Goal: Task Accomplishment & Management: Use online tool/utility

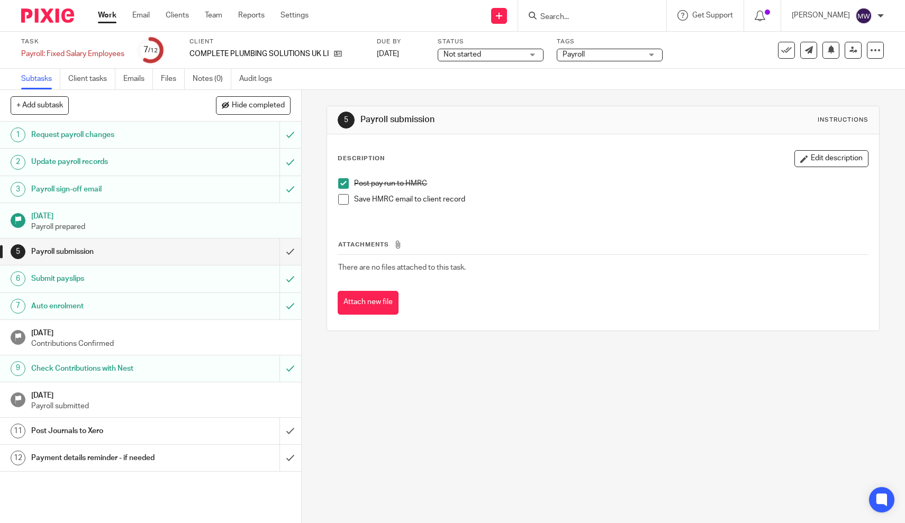
click at [206, 431] on div "Post Journals to Xero" at bounding box center [150, 431] width 238 height 16
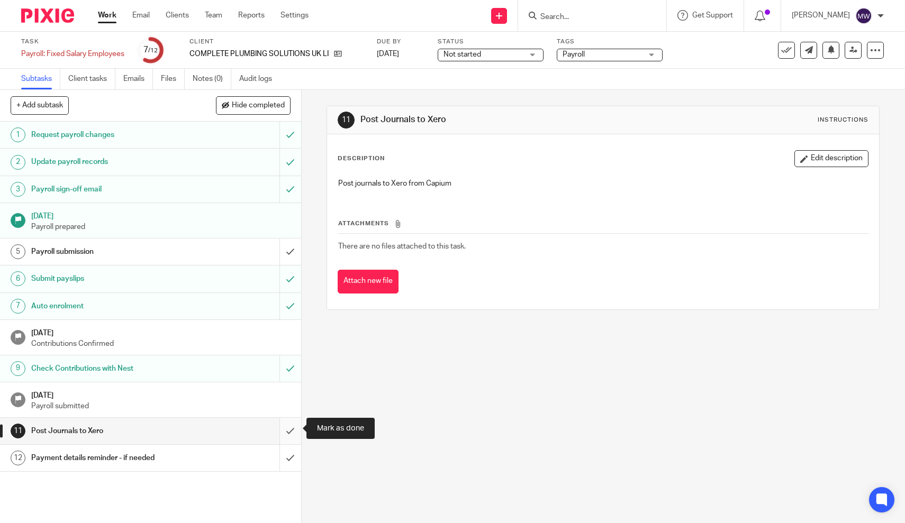
click at [282, 430] on input "submit" at bounding box center [150, 431] width 301 height 26
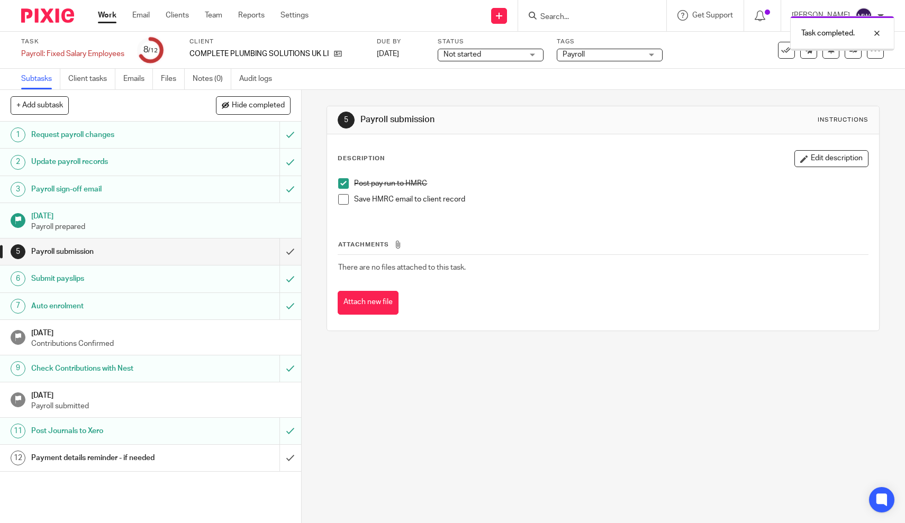
click at [209, 453] on div "Payment details reminder - if needed" at bounding box center [150, 458] width 238 height 16
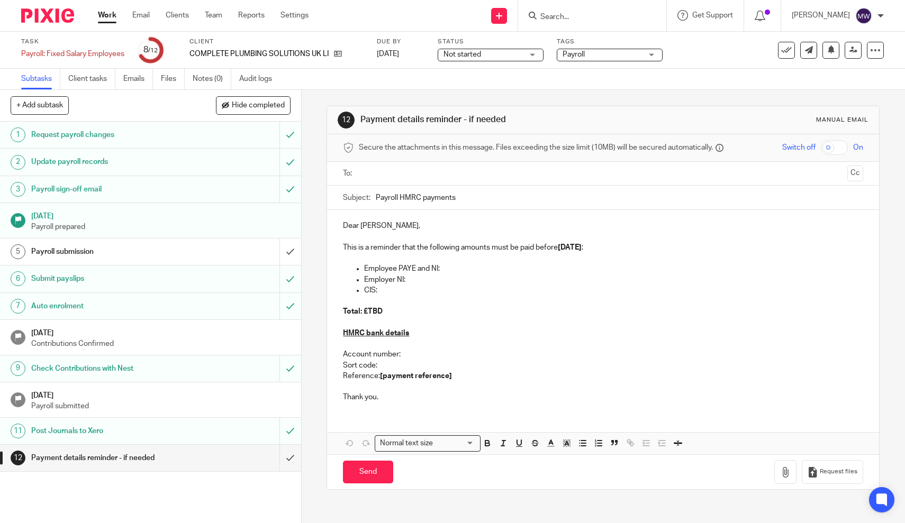
click at [436, 179] on input "text" at bounding box center [603, 174] width 481 height 12
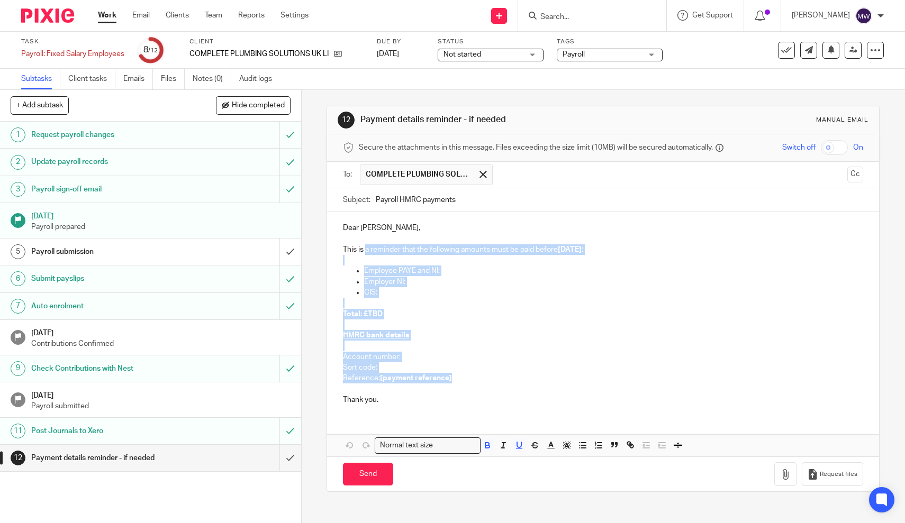
drag, startPoint x: 460, startPoint y: 376, endPoint x: 368, endPoint y: 247, distance: 158.6
click at [368, 247] on div "Dear Benjamin, This is a reminder that the following amounts must be paid befor…" at bounding box center [603, 312] width 552 height 201
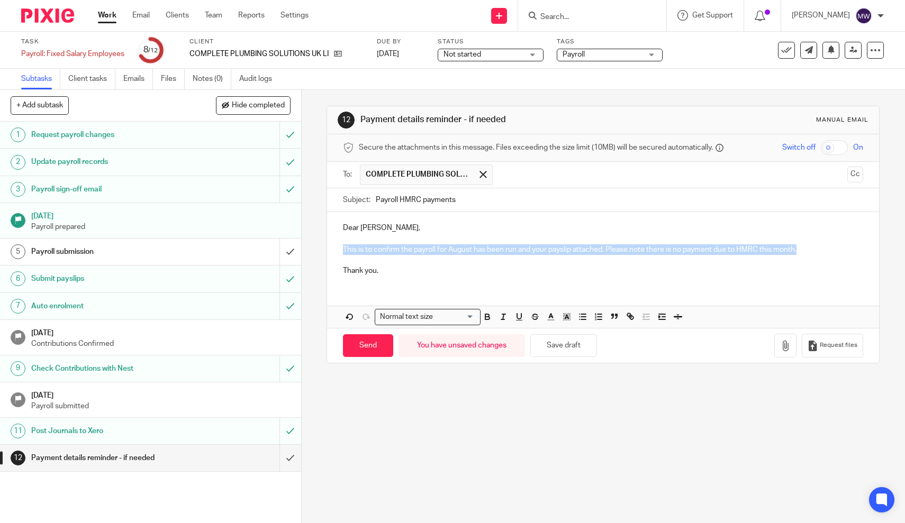
drag, startPoint x: 803, startPoint y: 250, endPoint x: 338, endPoint y: 247, distance: 465.8
click at [338, 247] on div "Dear Benjamin, This is to confirm the payroll for August has been run and your …" at bounding box center [603, 248] width 552 height 72
copy p "This is to confirm the payroll for August has been run and your payslip attache…"
click at [788, 341] on icon "button" at bounding box center [785, 346] width 11 height 11
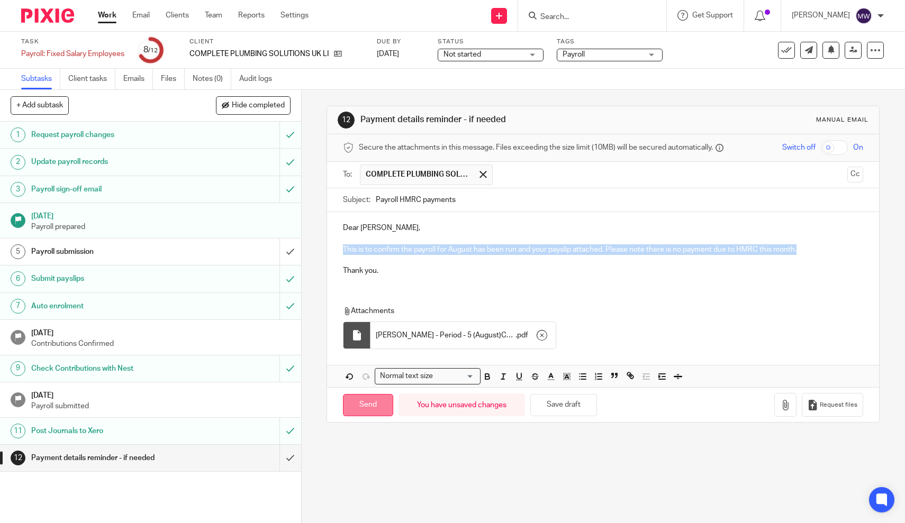
click at [373, 401] on input "Send" at bounding box center [368, 405] width 50 height 23
type input "Sent"
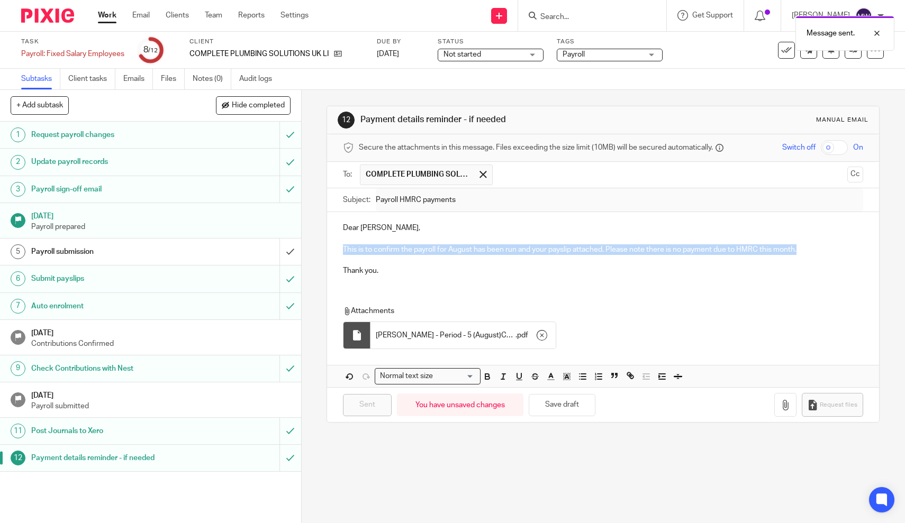
click at [110, 12] on link "Work" at bounding box center [107, 15] width 19 height 11
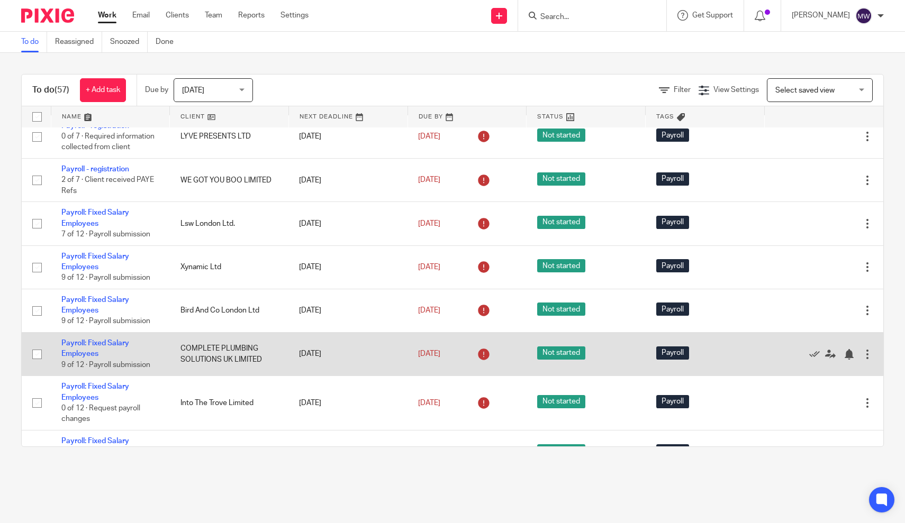
scroll to position [6, 0]
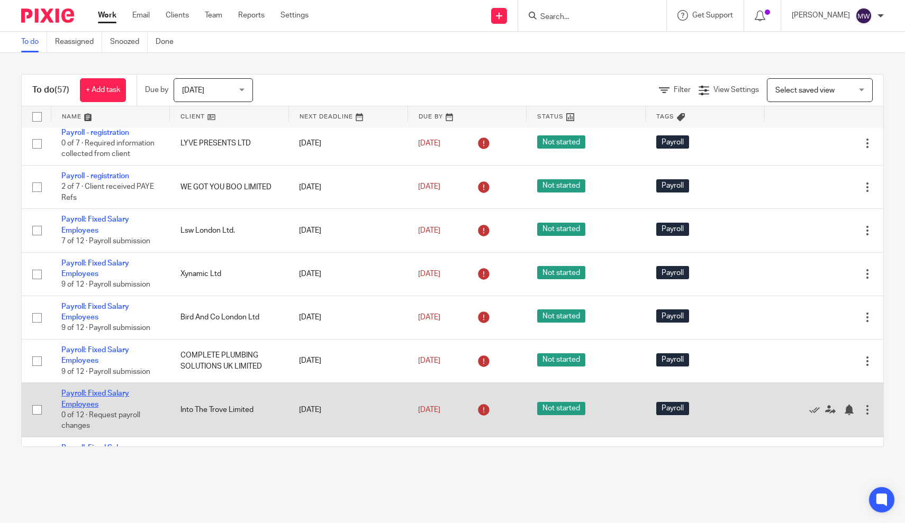
click at [82, 404] on link "Payroll: Fixed Salary Employees" at bounding box center [95, 399] width 68 height 18
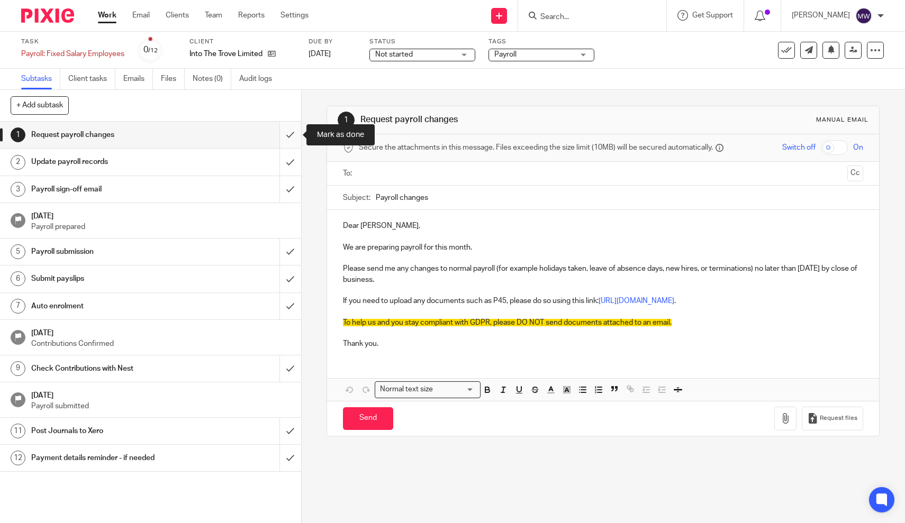
click at [289, 137] on input "submit" at bounding box center [150, 135] width 301 height 26
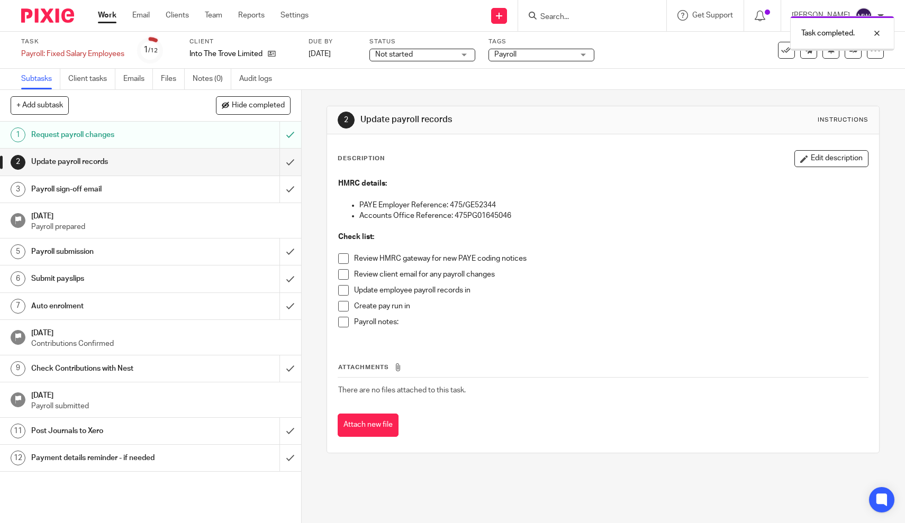
click at [290, 164] on input "submit" at bounding box center [150, 162] width 301 height 26
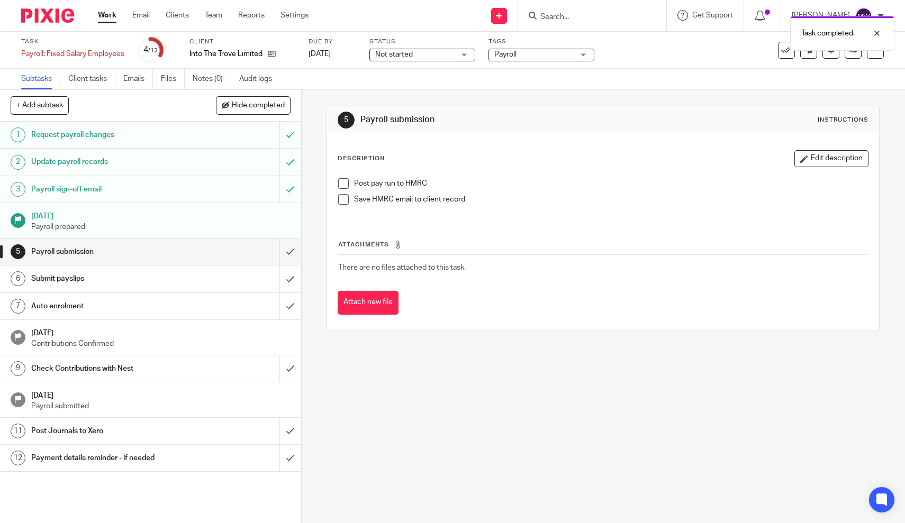
click at [343, 184] on span at bounding box center [343, 183] width 11 height 11
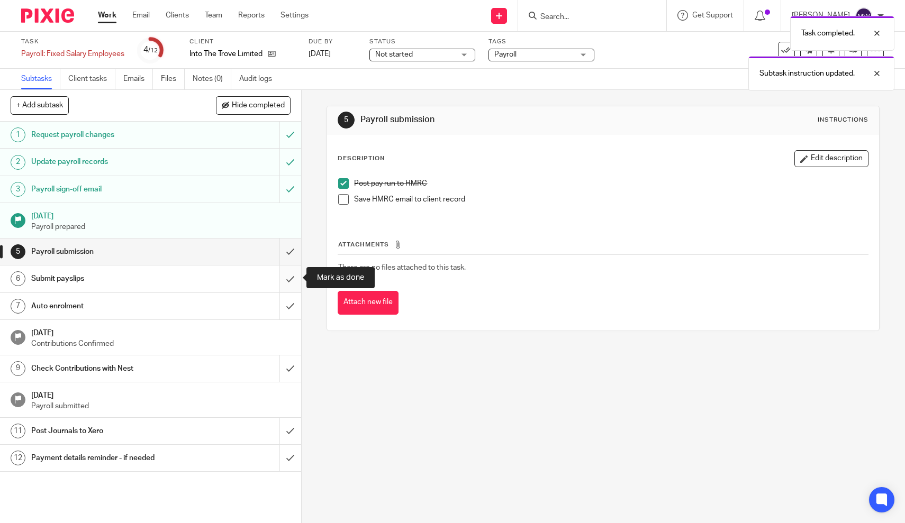
click at [295, 277] on input "submit" at bounding box center [150, 279] width 301 height 26
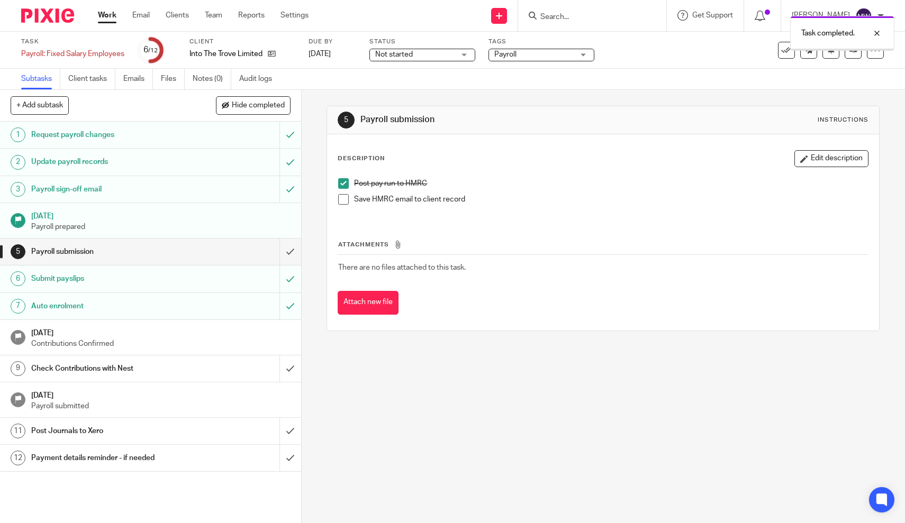
click at [293, 368] on input "submit" at bounding box center [150, 369] width 301 height 26
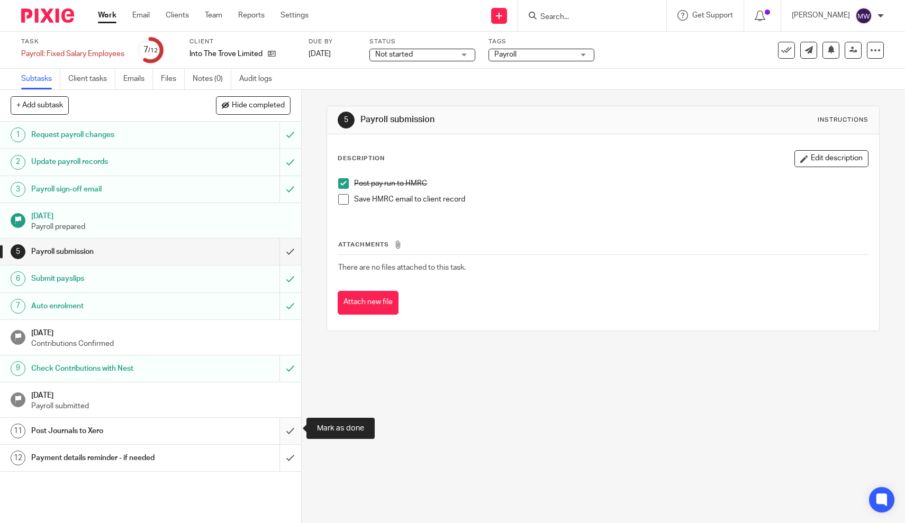
click at [286, 429] on input "submit" at bounding box center [150, 431] width 301 height 26
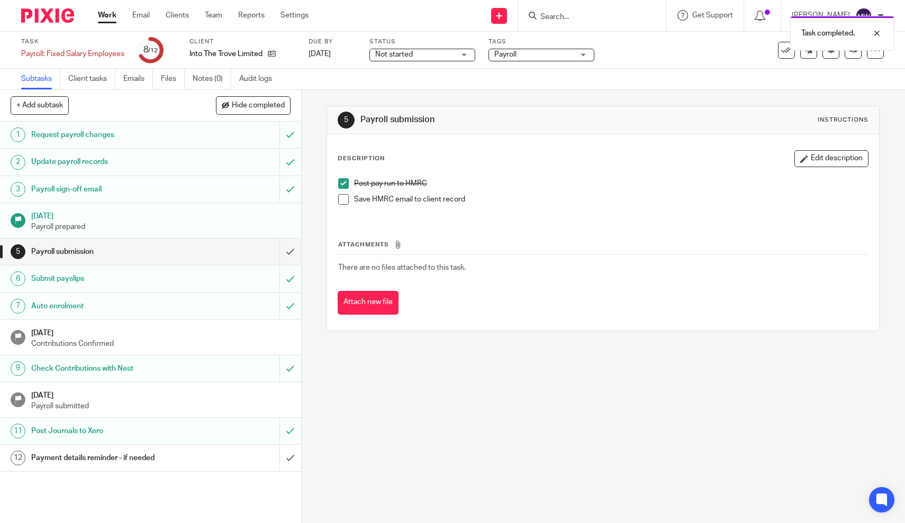
click at [195, 457] on div "Payment details reminder - if needed" at bounding box center [150, 458] width 238 height 16
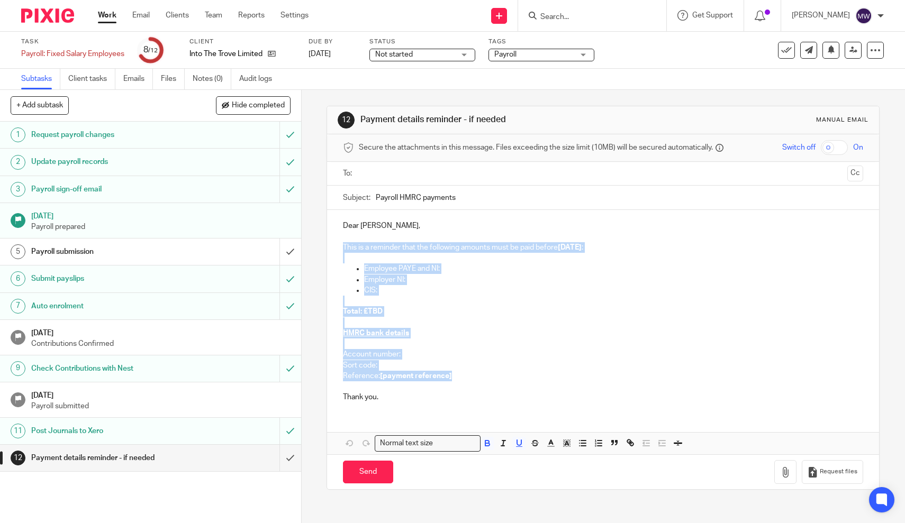
drag, startPoint x: 456, startPoint y: 372, endPoint x: 332, endPoint y: 250, distance: 173.7
click at [332, 250] on div "Dear Rachel, This is a reminder that the following amounts must be paid before …" at bounding box center [603, 310] width 552 height 201
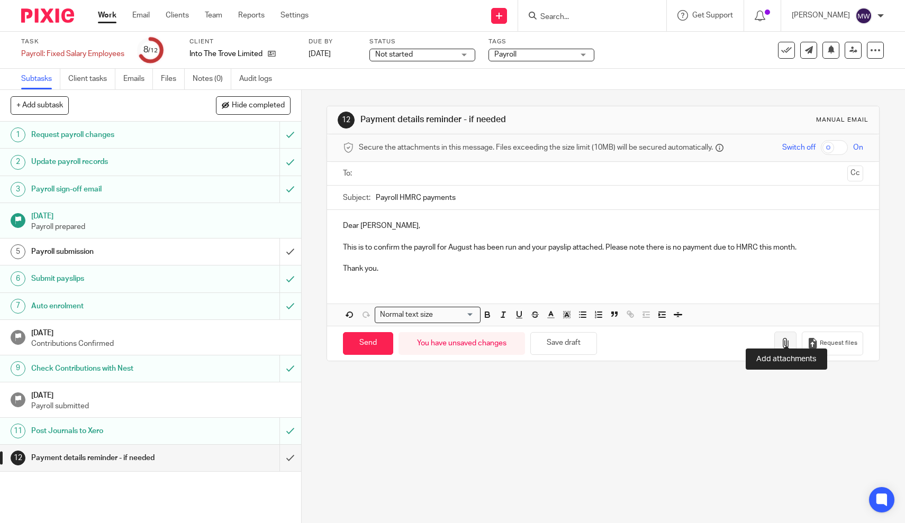
click at [785, 338] on icon "button" at bounding box center [785, 343] width 11 height 11
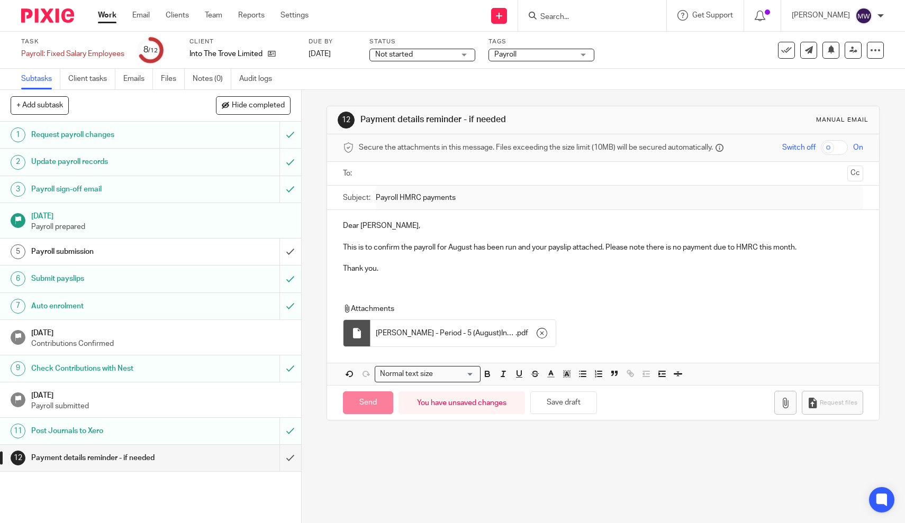
click at [427, 173] on input "text" at bounding box center [603, 174] width 481 height 12
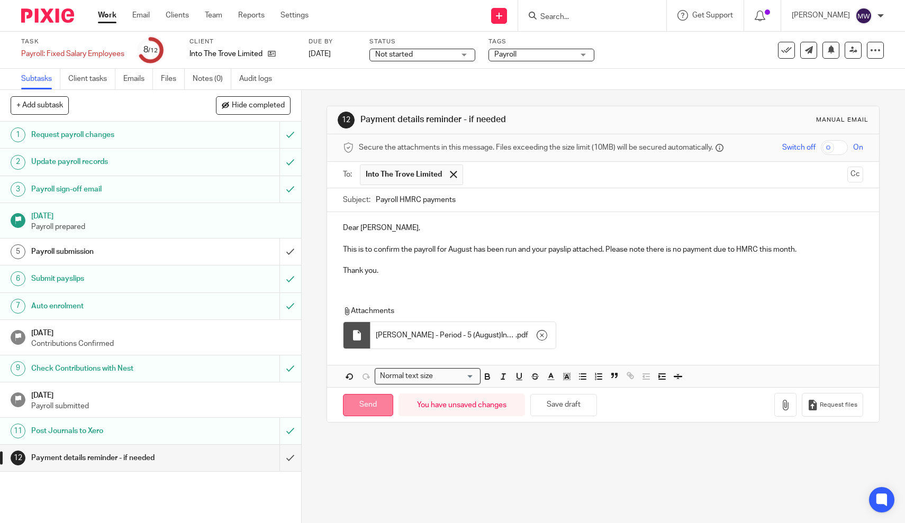
click at [374, 394] on input "Send" at bounding box center [368, 405] width 50 height 23
type input "Sent"
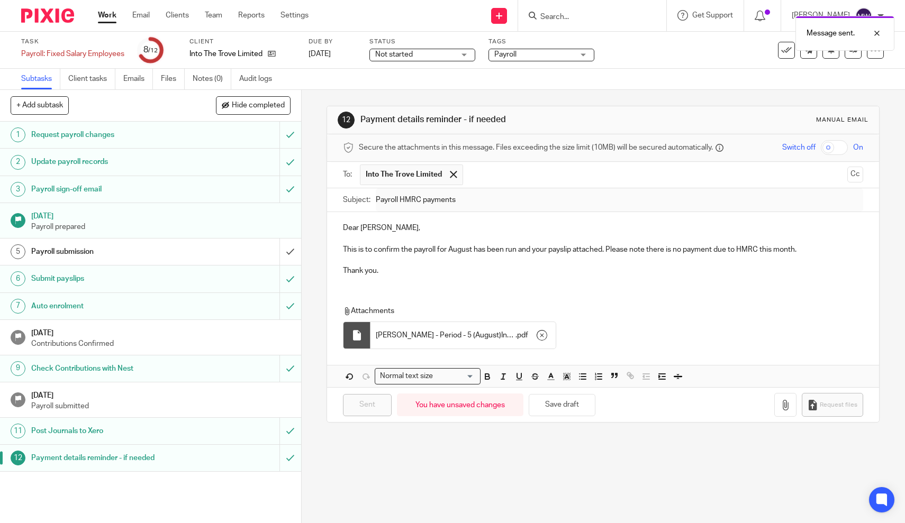
click at [106, 17] on link "Work" at bounding box center [107, 15] width 19 height 11
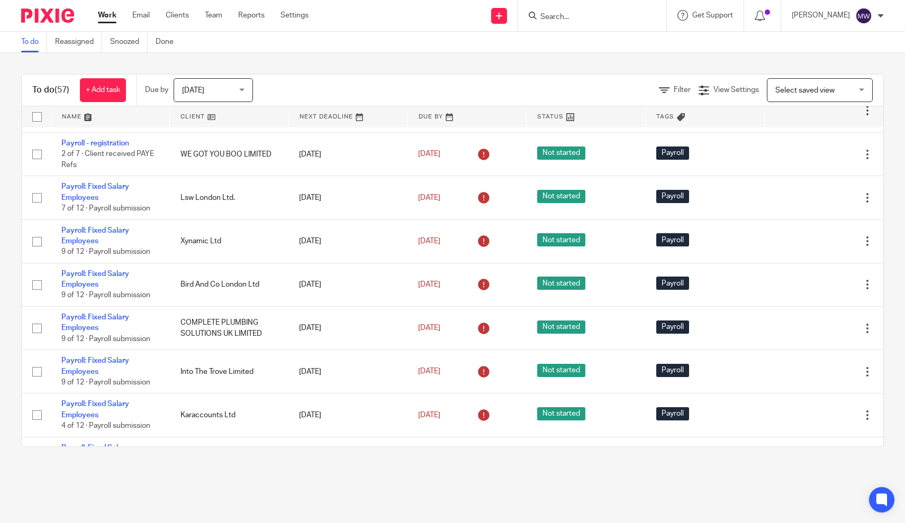
scroll to position [38, 0]
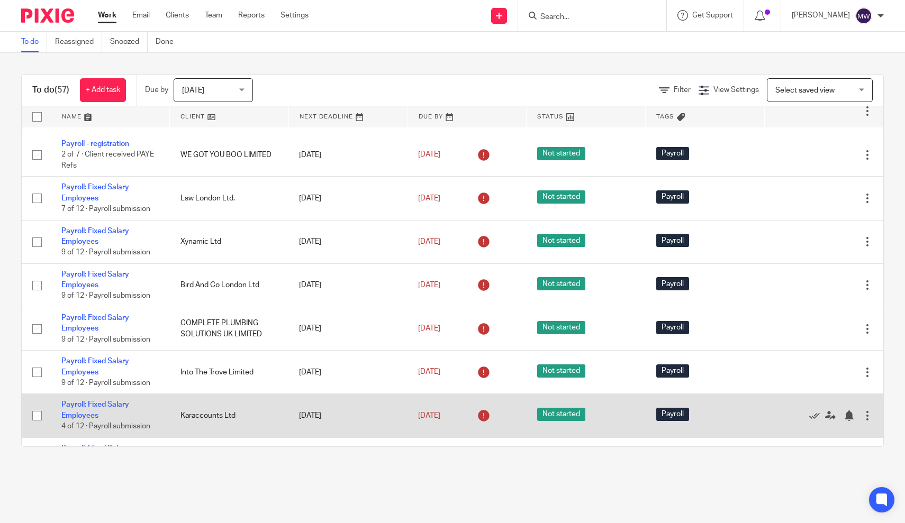
click at [67, 412] on td "Payroll: Fixed Salary Employees 4 of 12 · Payroll submission" at bounding box center [110, 415] width 119 height 43
click at [80, 404] on link "Payroll: Fixed Salary Employees" at bounding box center [95, 410] width 68 height 18
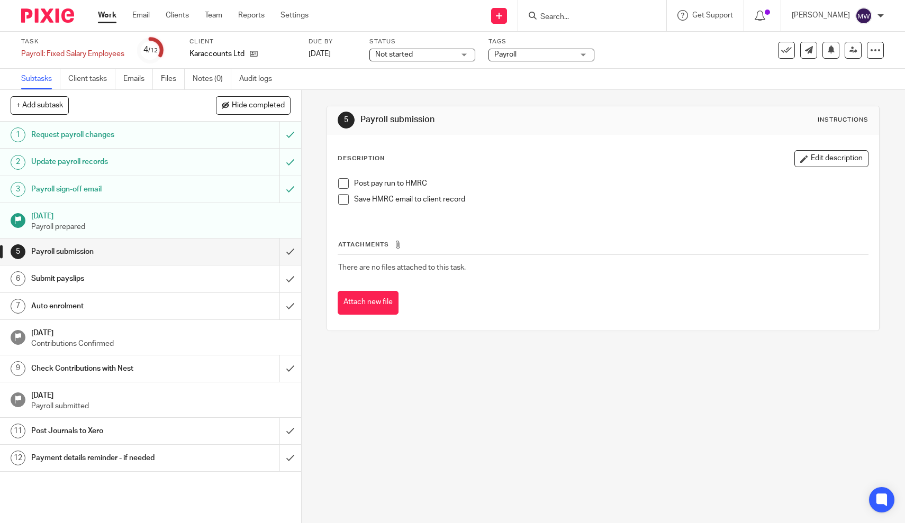
click at [346, 185] on span at bounding box center [343, 183] width 11 height 11
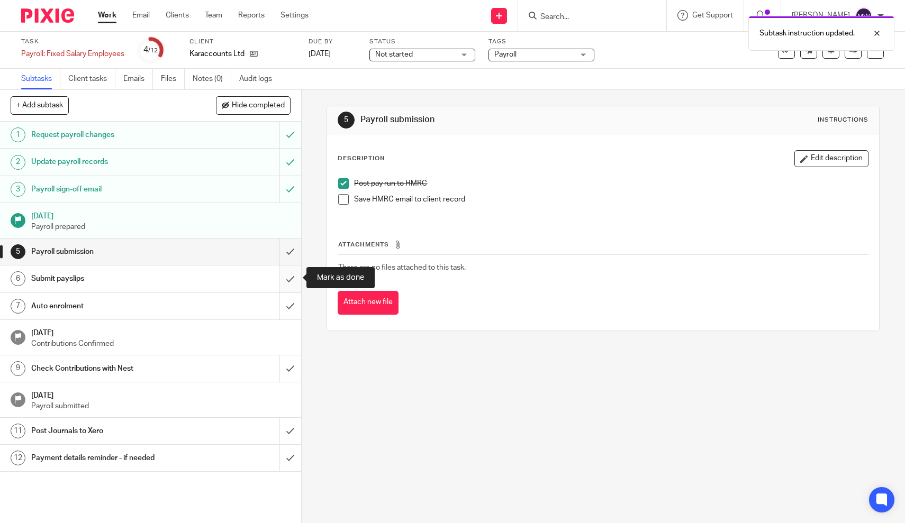
click at [290, 289] on input "submit" at bounding box center [150, 279] width 301 height 26
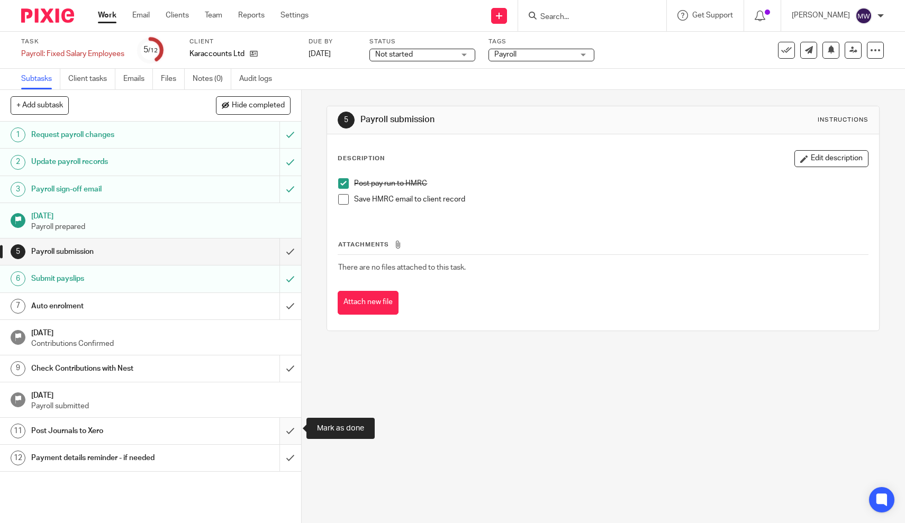
click at [289, 429] on input "submit" at bounding box center [150, 431] width 301 height 26
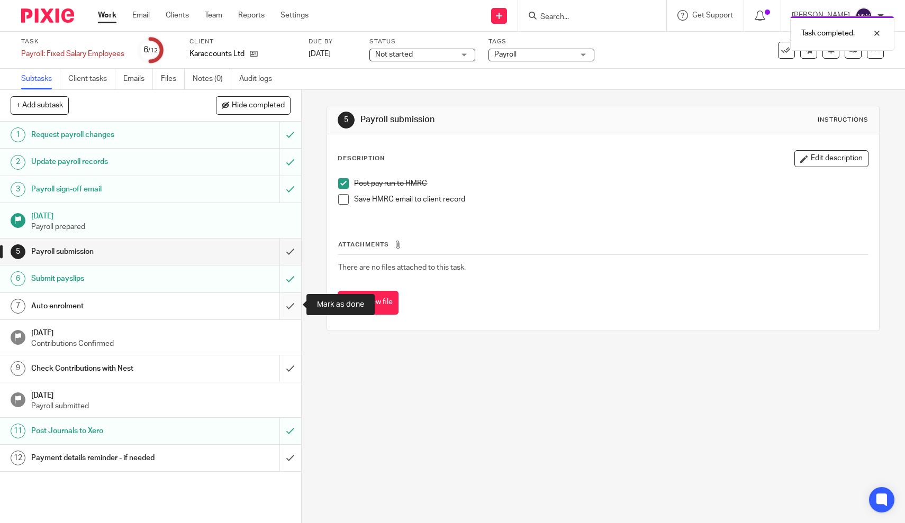
click at [292, 301] on input "submit" at bounding box center [150, 306] width 301 height 26
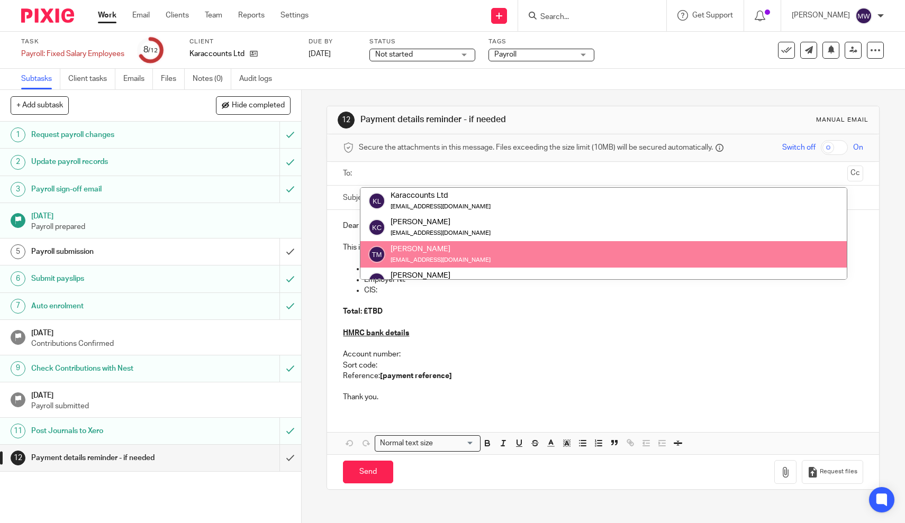
scroll to position [33, 0]
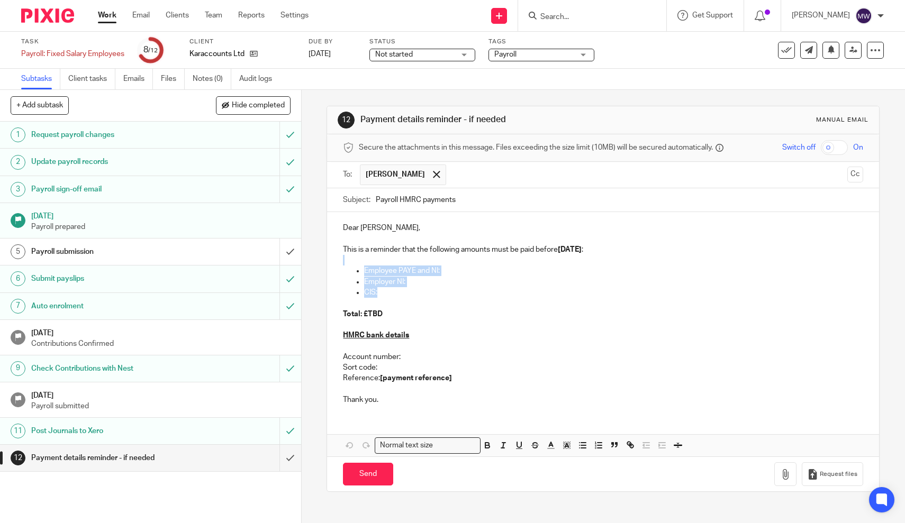
drag, startPoint x: 401, startPoint y: 292, endPoint x: 343, endPoint y: 264, distance: 64.4
click at [343, 264] on div "Dear Kara, This is a reminder that the following amounts must be paid before [D…" at bounding box center [603, 312] width 552 height 201
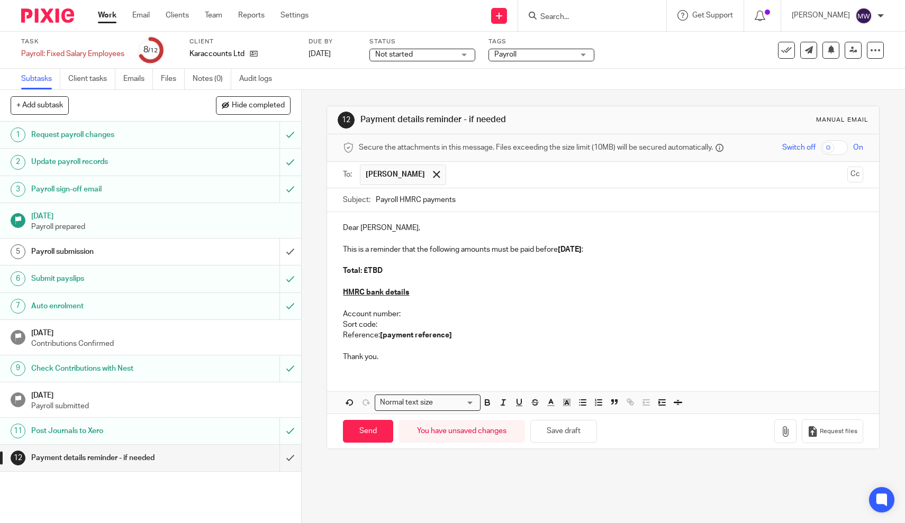
click at [365, 248] on p "This is a reminder that the following amounts must be paid before [DATE] :" at bounding box center [603, 250] width 520 height 11
click at [643, 249] on p "This is to confirm the payroll for August has been run and the payslips emailed…" at bounding box center [603, 250] width 520 height 11
click at [483, 348] on p at bounding box center [603, 346] width 520 height 11
click at [827, 251] on p "This is to confirm the payroll for August has been run and the payslips emailed…" at bounding box center [603, 250] width 520 height 11
click at [393, 276] on p "Total: £TBD" at bounding box center [603, 271] width 520 height 11
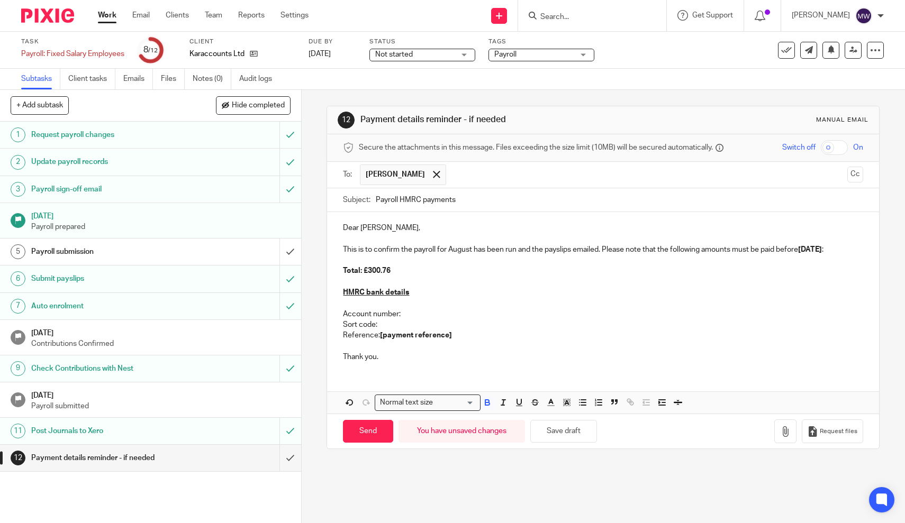
click at [419, 320] on p "Account number:" at bounding box center [603, 314] width 520 height 11
click at [470, 341] on p "Reference: [payment reference]" at bounding box center [603, 335] width 520 height 11
click at [791, 427] on icon "button" at bounding box center [785, 432] width 11 height 11
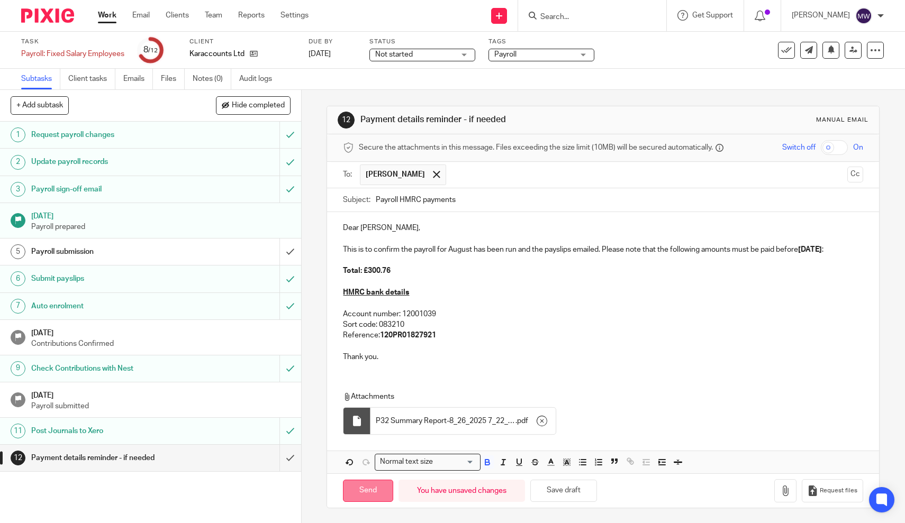
click at [363, 480] on input "Send" at bounding box center [368, 491] width 50 height 23
type input "Sent"
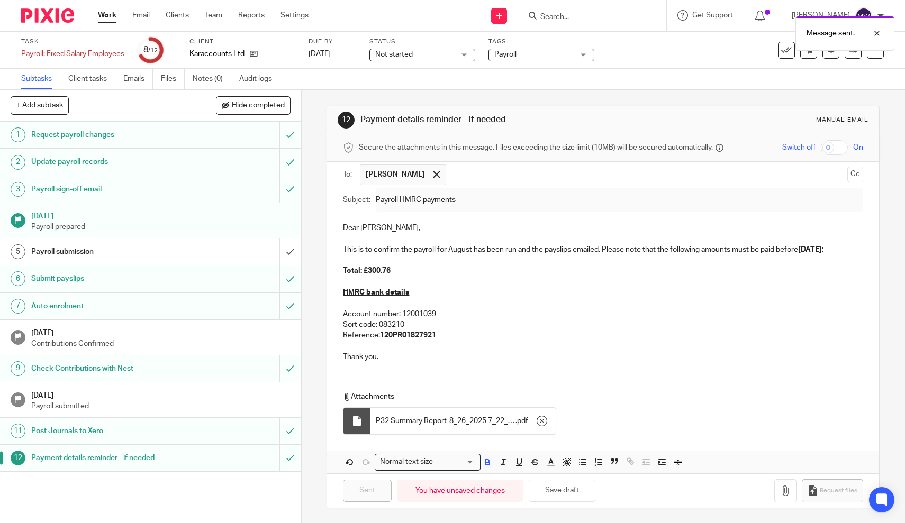
click at [108, 19] on link "Work" at bounding box center [107, 15] width 19 height 11
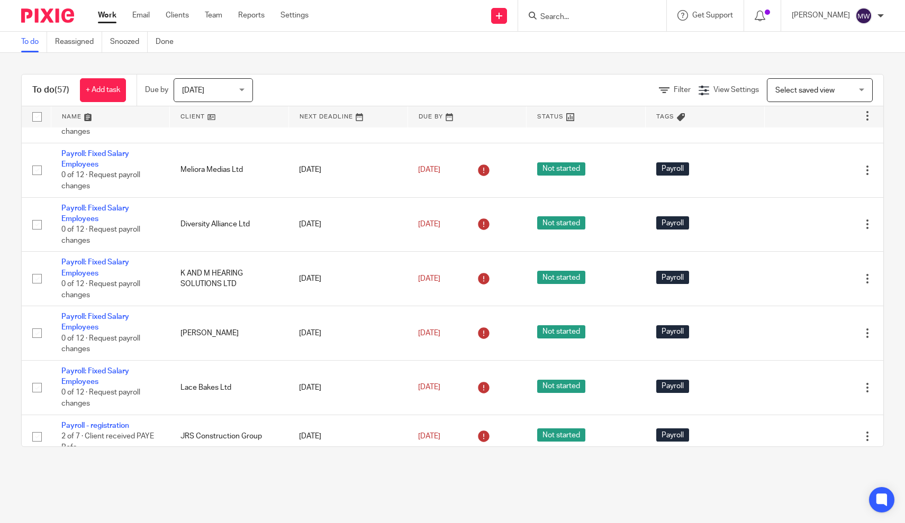
scroll to position [2590, 0]
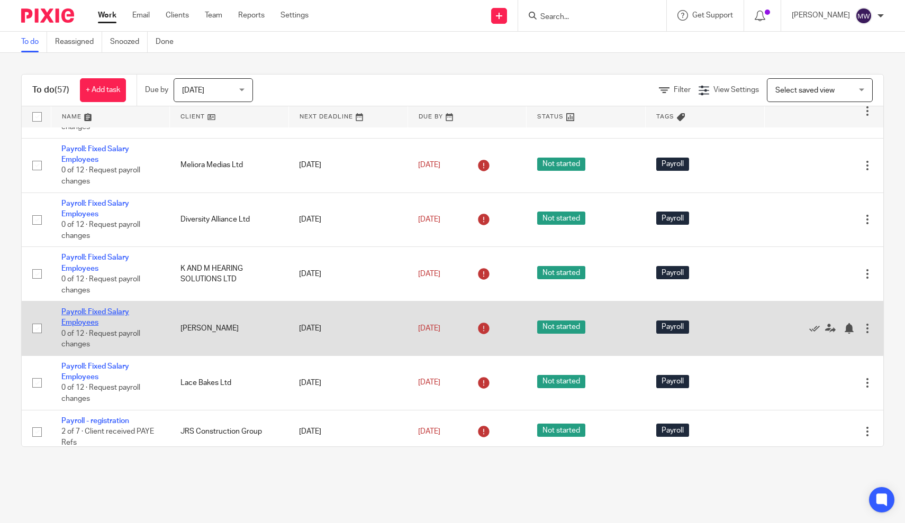
click at [102, 327] on link "Payroll: Fixed Salary Employees" at bounding box center [95, 318] width 68 height 18
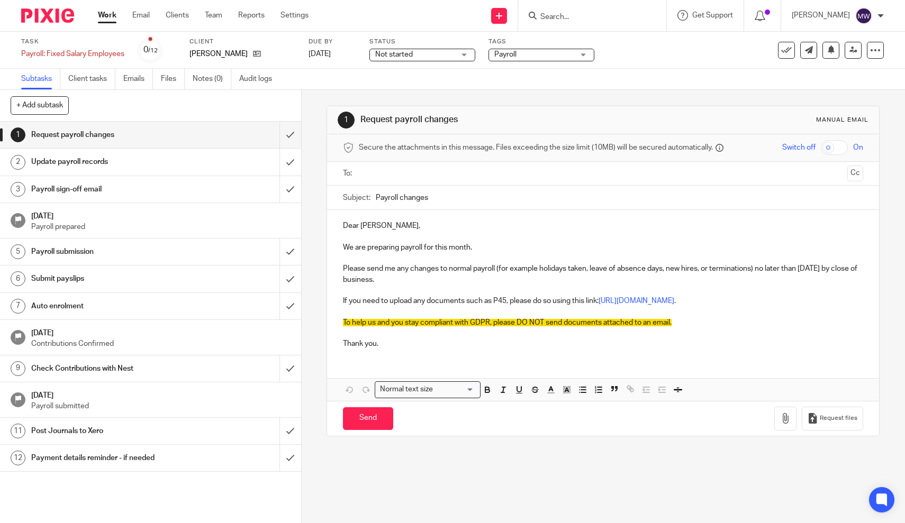
click at [404, 170] on input "text" at bounding box center [603, 174] width 481 height 12
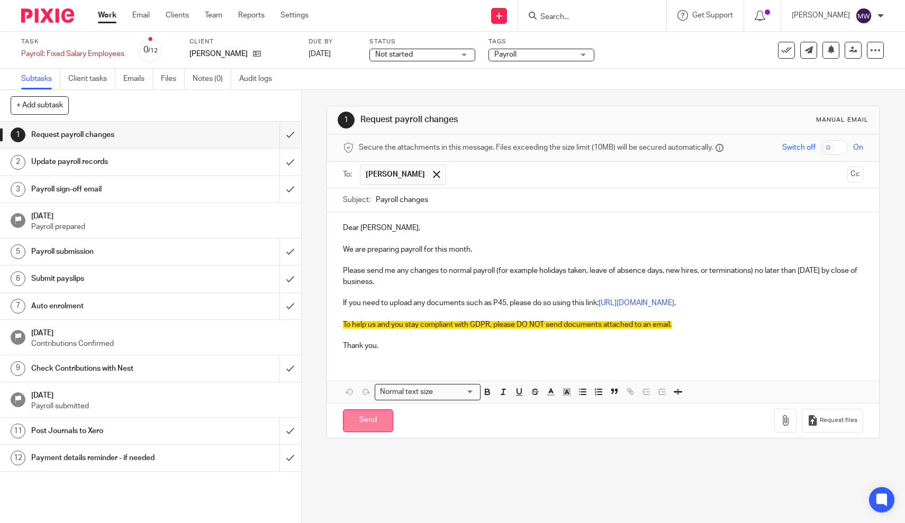
click at [359, 410] on input "Send" at bounding box center [368, 421] width 50 height 23
type input "Sent"
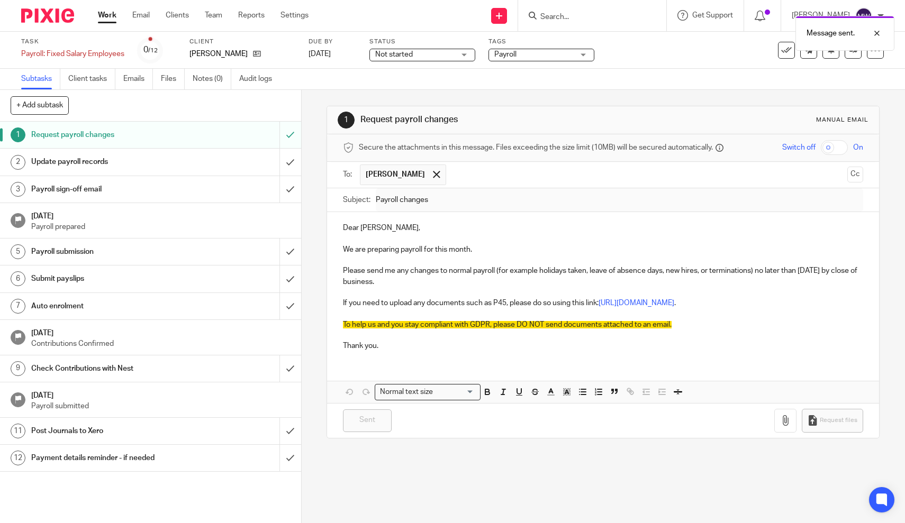
click at [109, 20] on link "Work" at bounding box center [107, 15] width 19 height 11
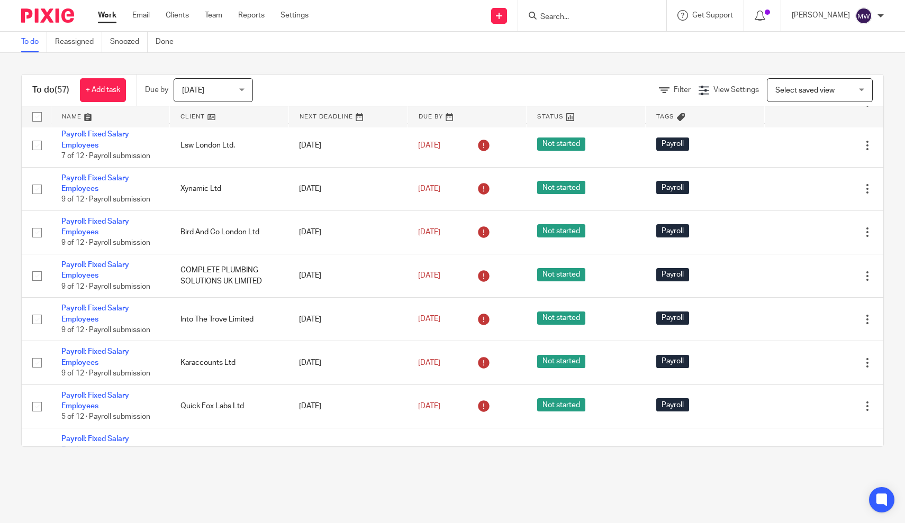
scroll to position [91, 0]
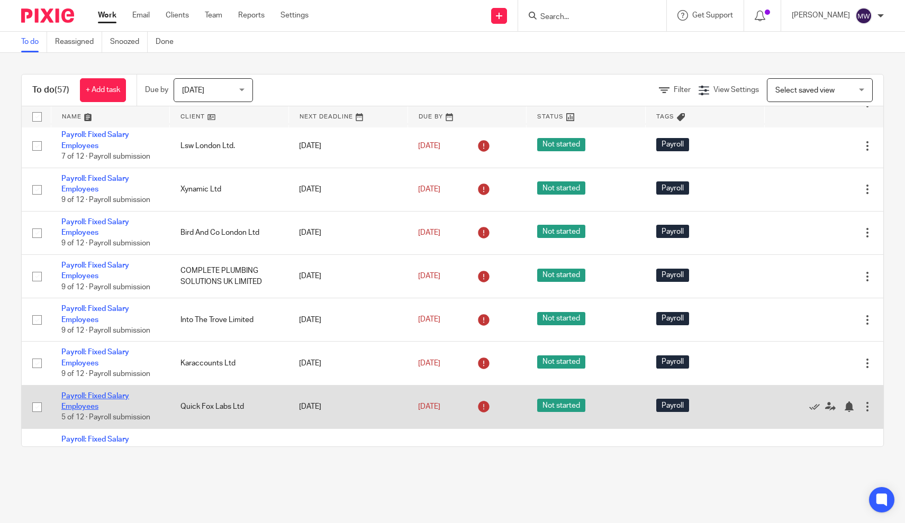
click at [74, 402] on link "Payroll: Fixed Salary Employees" at bounding box center [95, 402] width 68 height 18
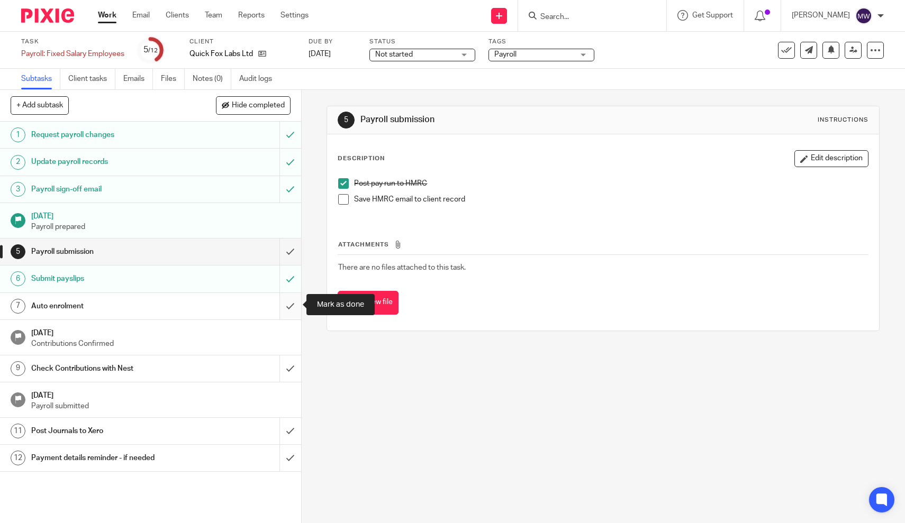
click at [284, 306] on input "submit" at bounding box center [150, 306] width 301 height 26
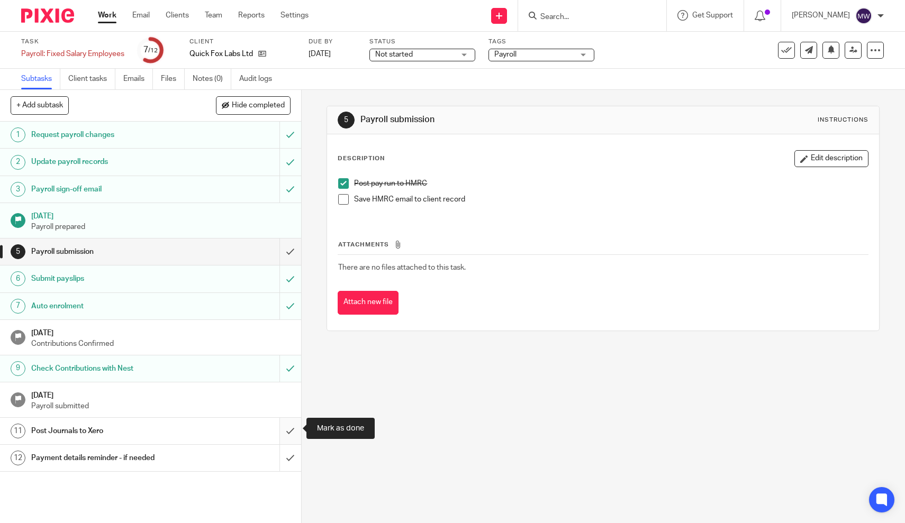
click at [290, 429] on input "submit" at bounding box center [150, 431] width 301 height 26
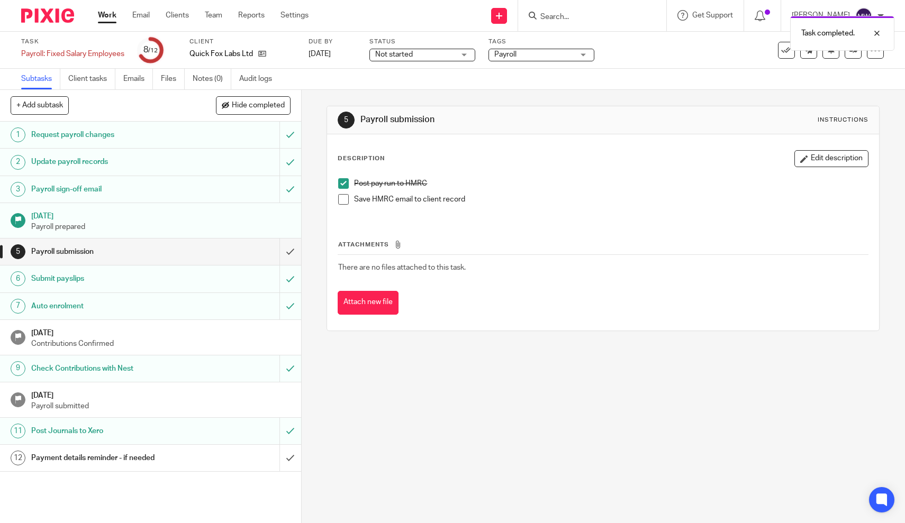
click at [170, 451] on h1 "Payment details reminder - if needed" at bounding box center [110, 458] width 159 height 16
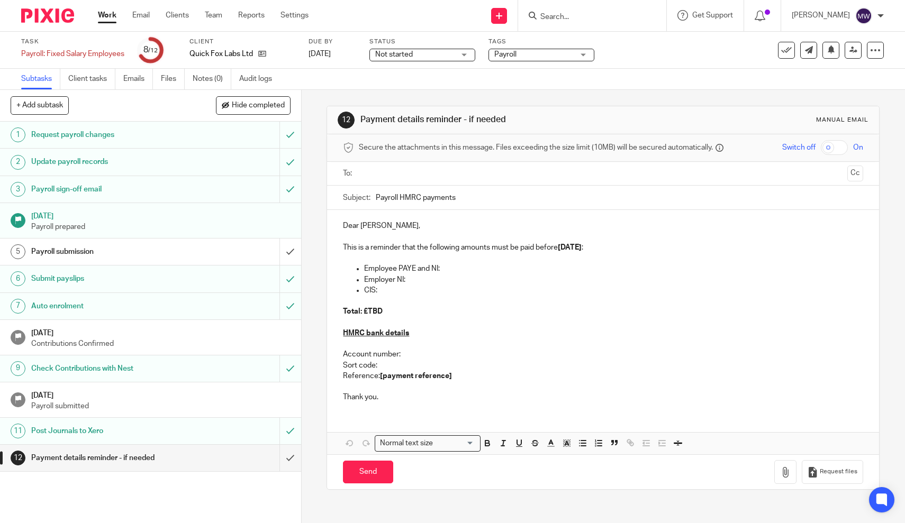
click at [424, 168] on input "text" at bounding box center [603, 174] width 481 height 12
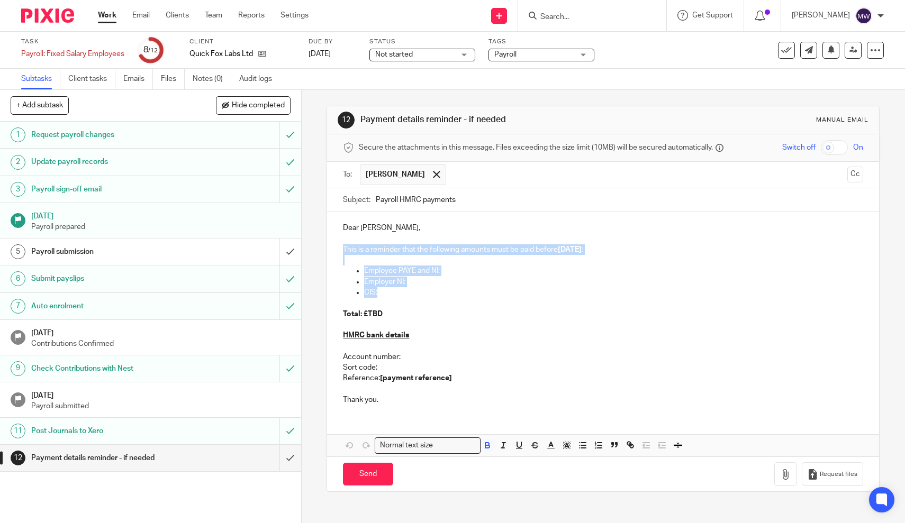
drag, startPoint x: 383, startPoint y: 292, endPoint x: 332, endPoint y: 250, distance: 65.8
click at [332, 250] on div "Dear [PERSON_NAME], This is a reminder that the following amounts must be paid …" at bounding box center [603, 312] width 552 height 201
click at [368, 298] on p at bounding box center [603, 303] width 520 height 11
drag, startPoint x: 392, startPoint y: 291, endPoint x: 318, endPoint y: 260, distance: 80.0
click at [318, 260] on div "12 Payment details reminder - if needed Manual email Secure the attachments in …" at bounding box center [603, 306] width 603 height 433
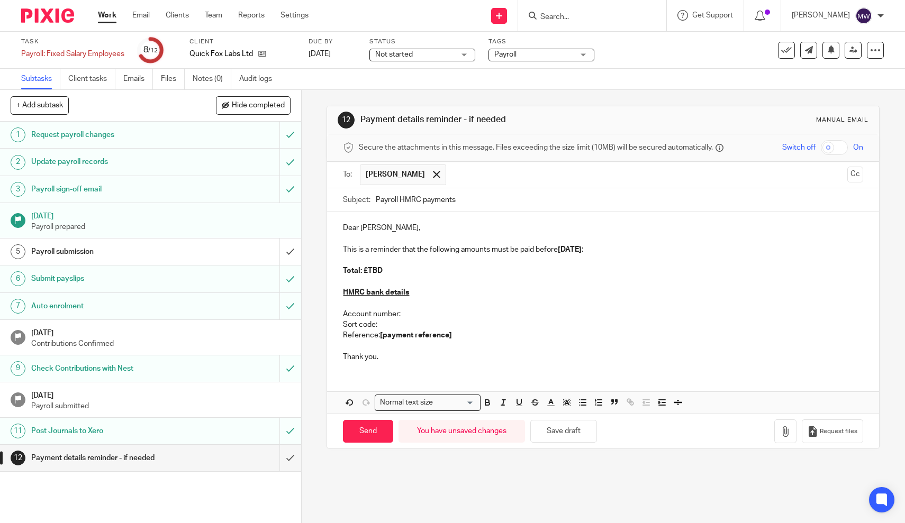
click at [367, 250] on p "This is a reminder that the following amounts must be paid before [DATE] :" at bounding box center [603, 250] width 520 height 11
click at [640, 250] on p "This is to confirm the payroll for August has been run and the payslips emailed…" at bounding box center [603, 250] width 520 height 11
click at [822, 249] on strong "[DATE]" at bounding box center [810, 249] width 24 height 7
click at [457, 341] on p "Reference: [payment reference]" at bounding box center [603, 335] width 520 height 11
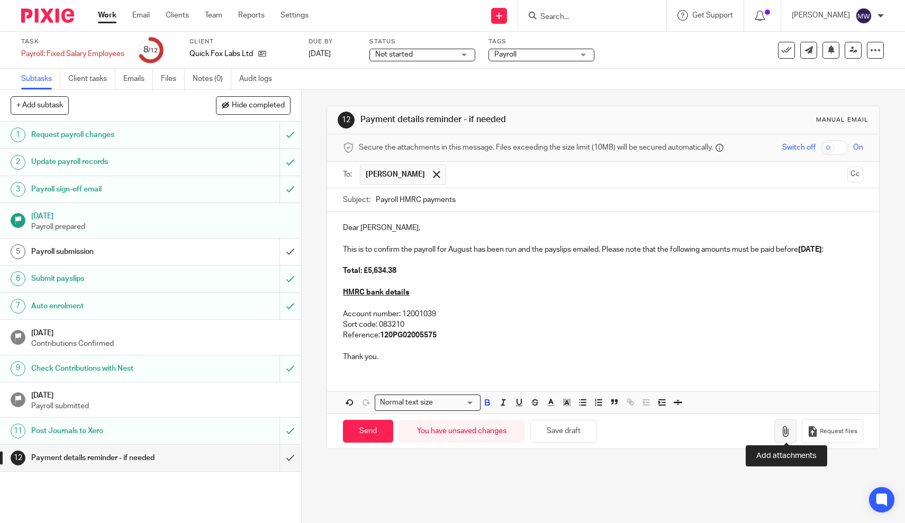
click at [782, 428] on icon "button" at bounding box center [785, 432] width 11 height 11
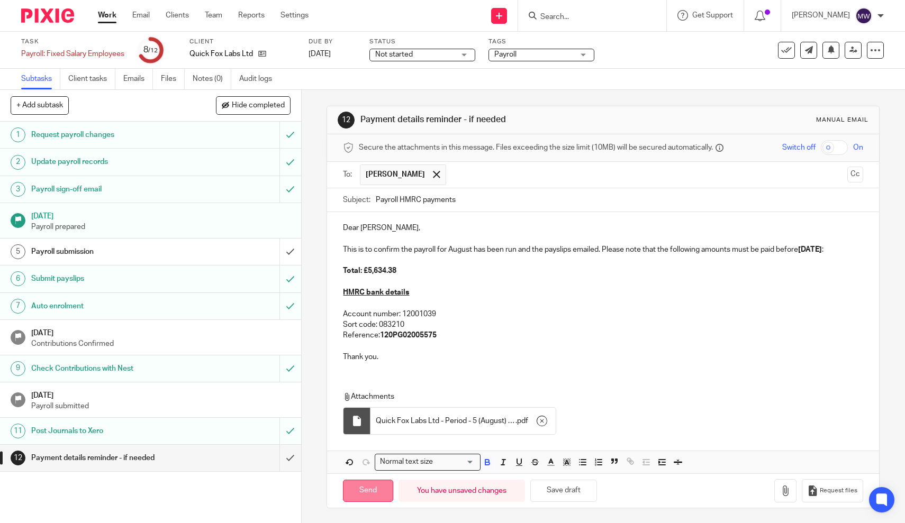
click at [359, 484] on input "Send" at bounding box center [368, 491] width 50 height 23
type input "Sent"
